Goal: Task Accomplishment & Management: Use online tool/utility

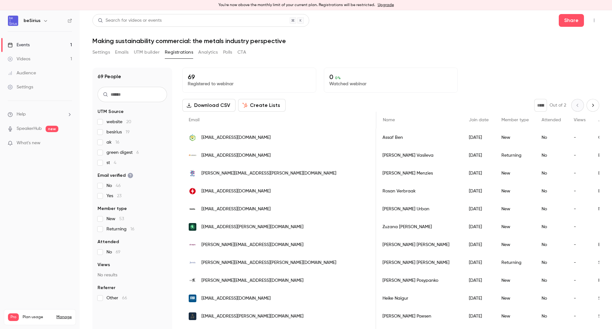
scroll to position [0, 307]
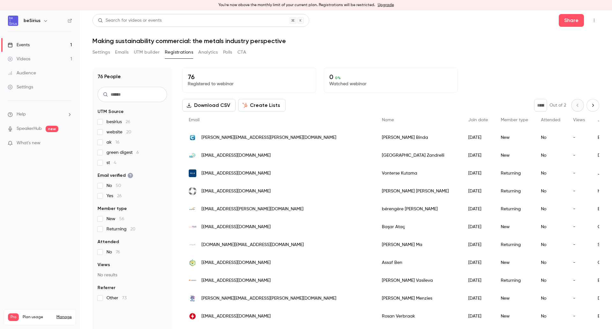
click at [52, 43] on link "Events 1" at bounding box center [40, 45] width 80 height 14
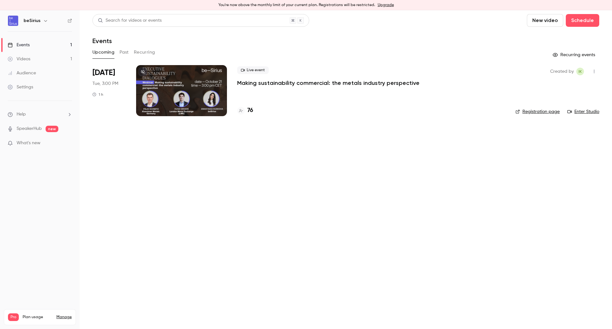
click at [191, 85] on div at bounding box center [181, 90] width 91 height 51
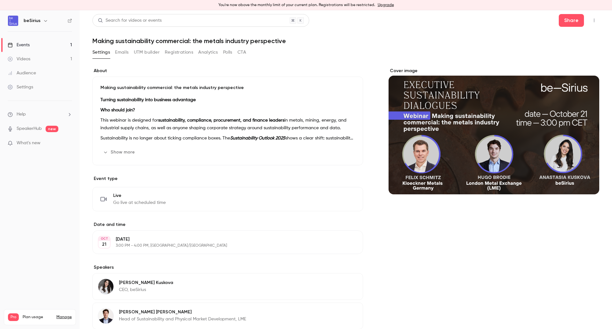
click at [179, 53] on button "Registrations" at bounding box center [179, 52] width 28 height 10
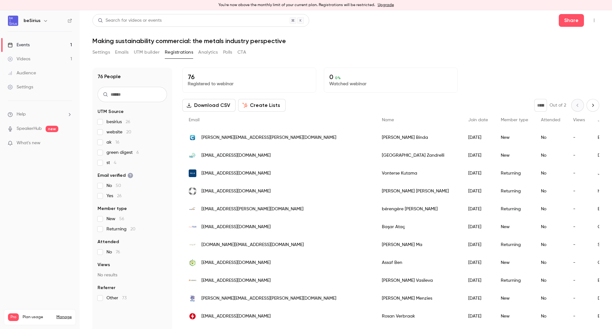
click at [208, 52] on button "Analytics" at bounding box center [208, 52] width 20 height 10
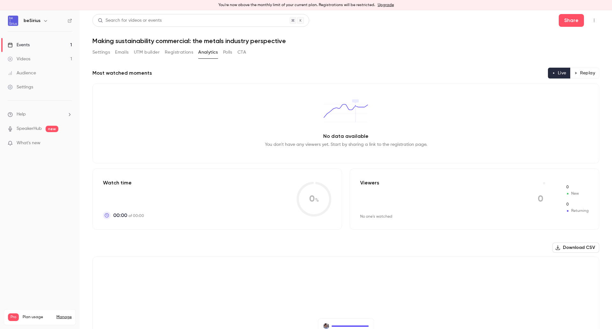
click at [226, 52] on button "Polls" at bounding box center [227, 52] width 9 height 10
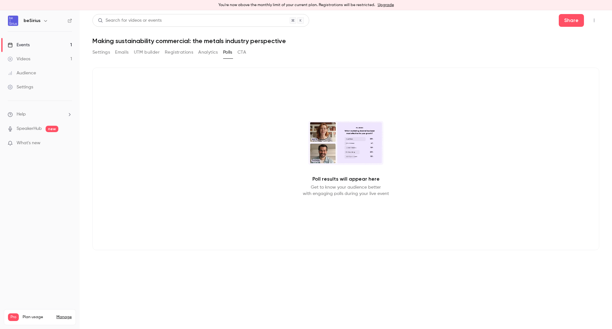
click at [130, 51] on div "Settings Emails UTM builder Registrations Analytics Polls CTA" at bounding box center [169, 52] width 154 height 10
click at [125, 52] on button "Emails" at bounding box center [121, 52] width 13 height 10
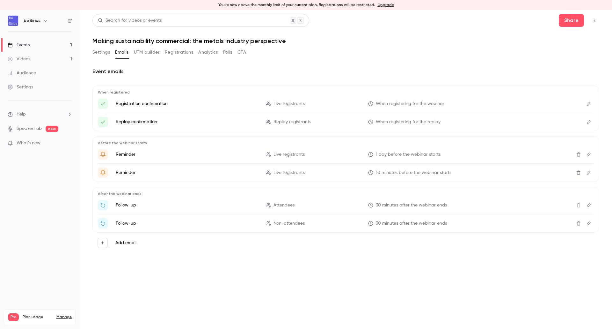
click at [99, 53] on button "Settings" at bounding box center [101, 52] width 18 height 10
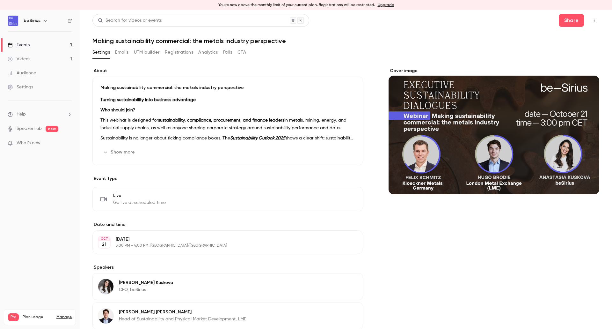
click at [118, 153] on button "Show more" at bounding box center [119, 152] width 38 height 10
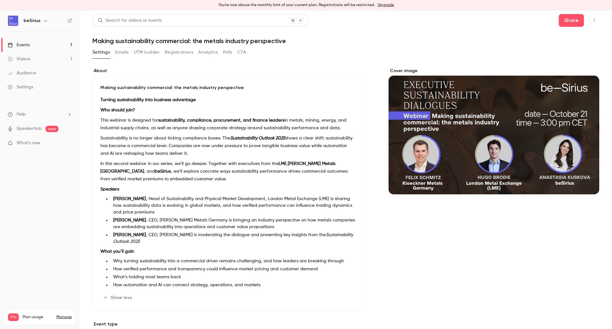
click at [153, 51] on button "UTM builder" at bounding box center [147, 52] width 26 height 10
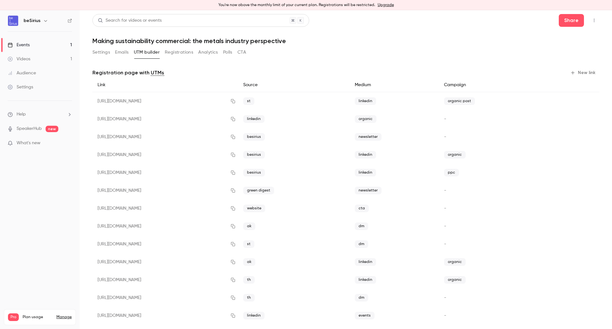
click at [585, 73] on button "New link" at bounding box center [584, 73] width 32 height 10
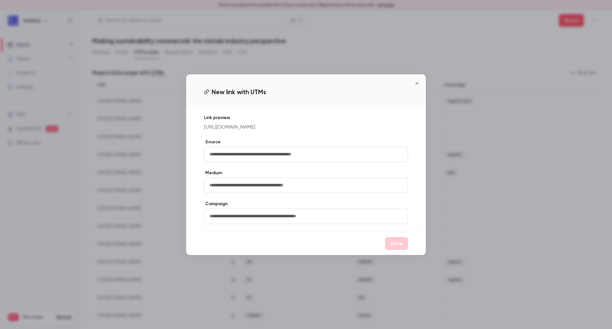
click at [301, 158] on input "text" at bounding box center [306, 154] width 204 height 15
type input "**"
click at [235, 192] on input "text" at bounding box center [306, 185] width 204 height 15
type input "********"
click at [399, 248] on button "Save" at bounding box center [396, 243] width 23 height 13
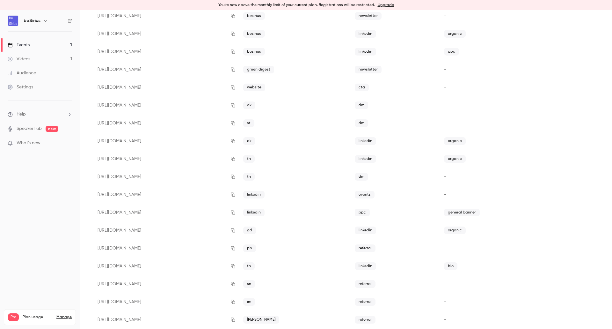
scroll to position [170, 0]
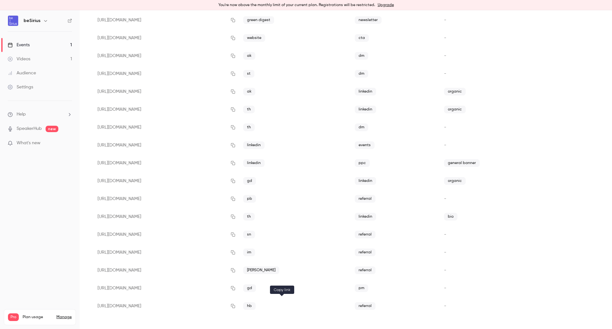
click at [238, 306] on button "button" at bounding box center [233, 306] width 10 height 10
